Goal: Task Accomplishment & Management: Complete application form

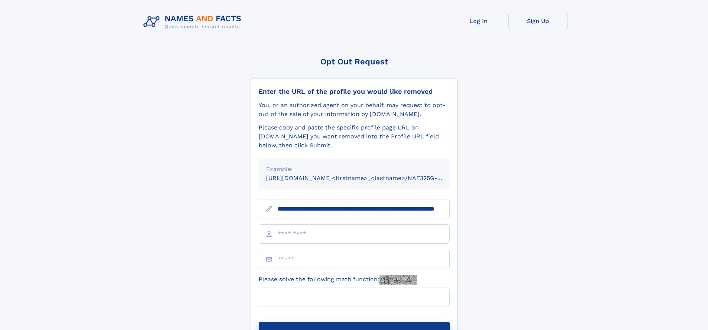
scroll to position [0, 64]
type input "**********"
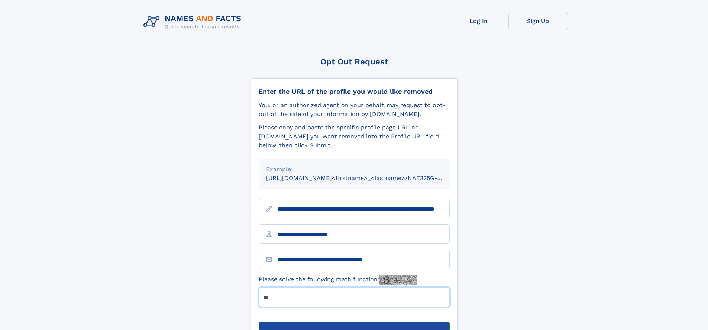
type input "**"
click at [354, 322] on button "Submit Opt Out Request" at bounding box center [354, 334] width 191 height 24
